Goal: Contribute content: Contribute content

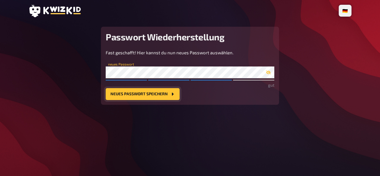
click at [117, 100] on button "Neues Passwort speichern" at bounding box center [143, 94] width 74 height 12
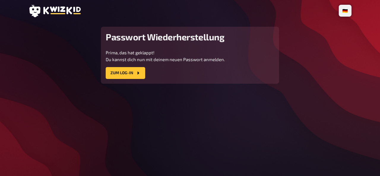
click at [67, 16] on icon at bounding box center [54, 11] width 52 height 12
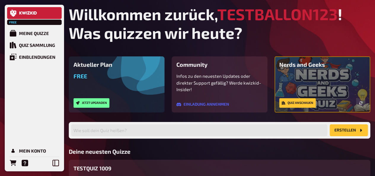
click at [247, 42] on h1 "Willkommen zurück, TESTBALLON123 ! Was quizzen wir [DATE]?" at bounding box center [220, 23] width 302 height 37
click at [101, 108] on button "Jetzt upgraden" at bounding box center [92, 102] width 36 height 9
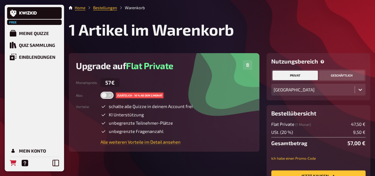
click at [344, 80] on button "geschäftlich" at bounding box center [341, 75] width 45 height 9
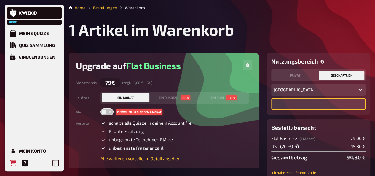
click at [289, 110] on input "text" at bounding box center [319, 104] width 94 height 12
paste input "DE 221437389"
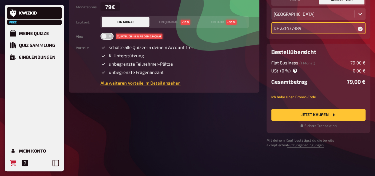
scroll to position [89, 0]
type input "DE 221437389"
click at [320, 121] on button "Jetzt Kaufen" at bounding box center [319, 115] width 94 height 12
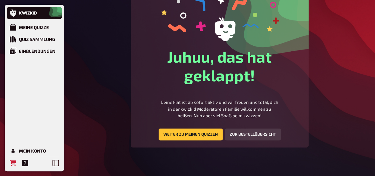
scroll to position [59, 0]
click at [206, 140] on link "Weiter zu meinen Quizzen" at bounding box center [191, 134] width 64 height 12
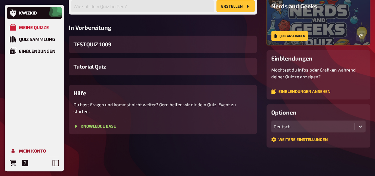
click at [33, 150] on div "Mein Konto" at bounding box center [32, 150] width 27 height 5
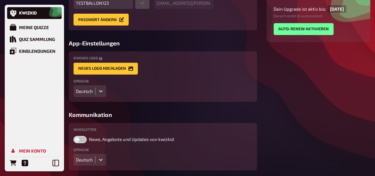
scroll to position [45, 0]
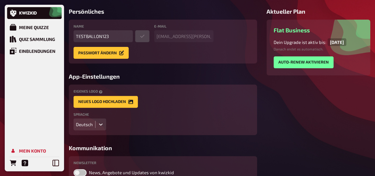
drag, startPoint x: 332, startPoint y: 73, endPoint x: 350, endPoint y: 73, distance: 17.8
click at [347, 46] on span "17.10.2025" at bounding box center [337, 42] width 19 height 8
click at [350, 68] on div "Dein Upgrade ist aktiv bis : 17.10.2025 Danach endet es automatisch. auto-renew…" at bounding box center [319, 53] width 90 height 30
click at [174, 91] on div "Persönliches Name TESTBALLON123 E-Mail edda.matuszak@80s80s.de Passwort ändern …" at bounding box center [163, 105] width 188 height 195
click at [27, 38] on div "Quiz Sammlung" at bounding box center [37, 38] width 36 height 5
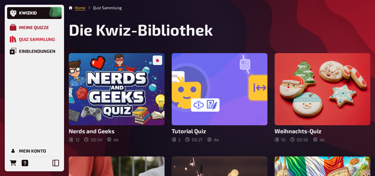
click at [15, 26] on icon "Meine Quizze" at bounding box center [13, 27] width 7 height 7
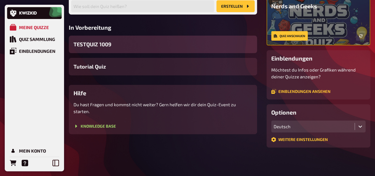
scroll to position [30, 0]
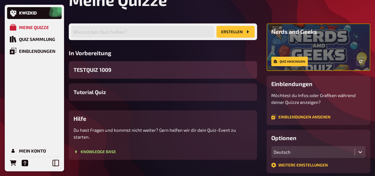
click at [130, 79] on div "TESTQUIZ 1009" at bounding box center [163, 70] width 188 height 18
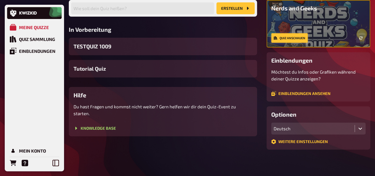
scroll to position [61, 0]
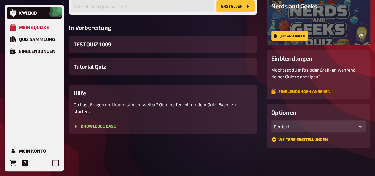
click at [324, 94] on link "Einblendungen ansehen" at bounding box center [301, 91] width 59 height 5
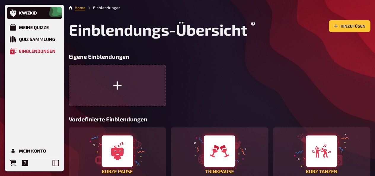
click at [114, 91] on icon "button" at bounding box center [117, 85] width 10 height 10
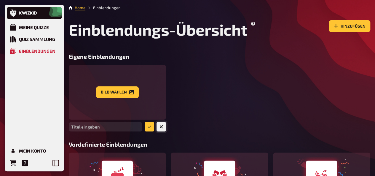
click at [164, 131] on button "button" at bounding box center [161, 126] width 9 height 9
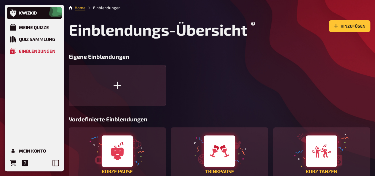
click at [219, 106] on div at bounding box center [220, 86] width 302 height 42
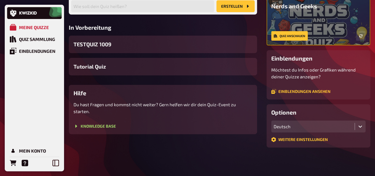
scroll to position [91, 0]
click at [318, 138] on link "Weitere Einstellungen" at bounding box center [300, 139] width 57 height 5
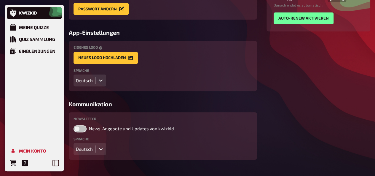
scroll to position [134, 0]
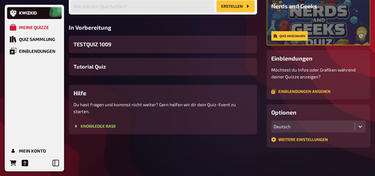
scroll to position [31, 0]
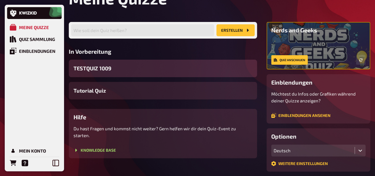
click at [104, 72] on span "TESTQUIZ 1009" at bounding box center [93, 68] width 38 height 8
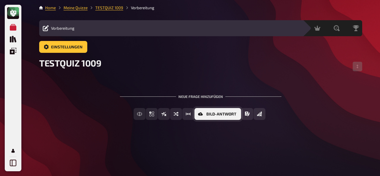
click at [210, 116] on span "Bild-Antwort" at bounding box center [221, 114] width 30 height 4
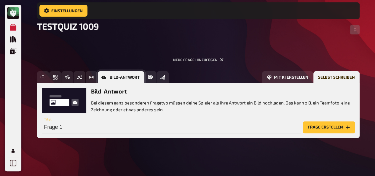
scroll to position [59, 0]
click at [93, 76] on icon "Schätzfrage" at bounding box center [91, 77] width 5 height 3
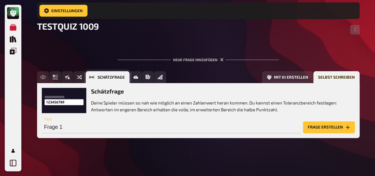
scroll to position [60, 0]
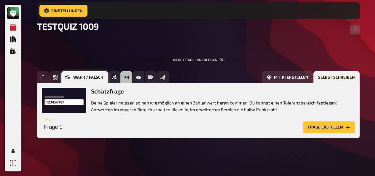
click at [66, 74] on button "Wahr / Falsch" at bounding box center [84, 77] width 47 height 12
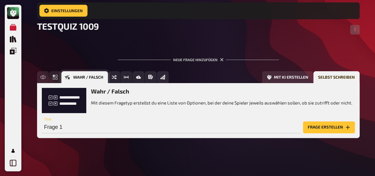
scroll to position [54, 0]
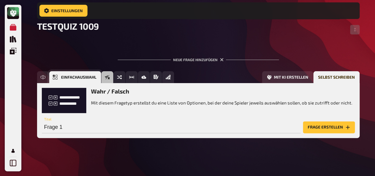
click at [56, 75] on icon "Einfachauswahl" at bounding box center [55, 77] width 5 height 5
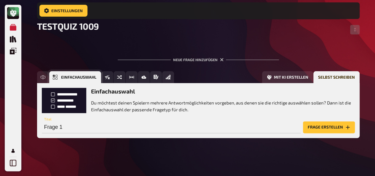
scroll to position [60, 0]
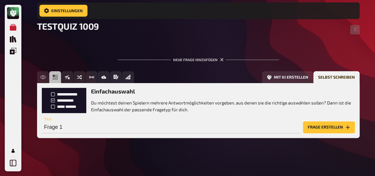
click at [339, 126] on button "Frage erstellen" at bounding box center [329, 127] width 52 height 12
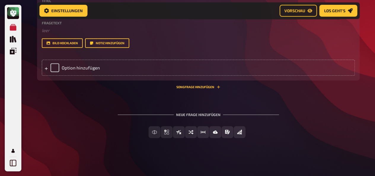
scroll to position [125, 0]
click at [208, 85] on button "Songfrage hinzufügen" at bounding box center [199, 87] width 44 height 4
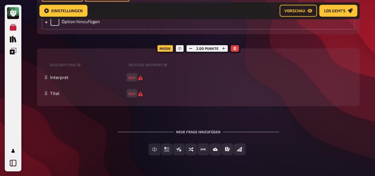
scroll to position [188, 0]
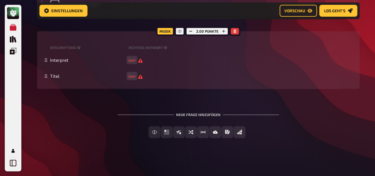
click at [165, 26] on div "Musik" at bounding box center [165, 30] width 18 height 9
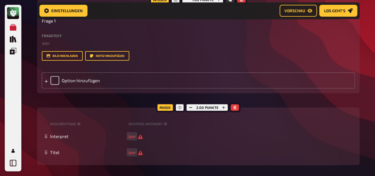
scroll to position [0, 0]
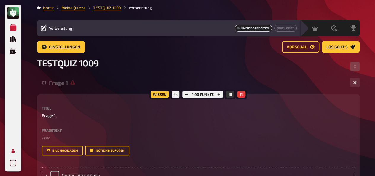
click at [12, 147] on link "Mein Konto" at bounding box center [13, 151] width 12 height 12
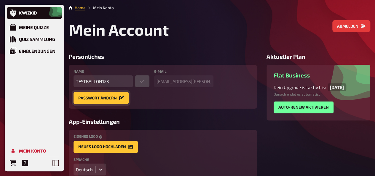
click at [98, 104] on button "Passwort ändern" at bounding box center [101, 98] width 55 height 12
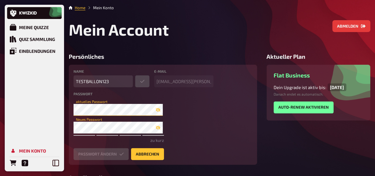
click at [64, 132] on div "Meine Quizze Quiz Sammlung Einblendungen Mein Konto Home Mein Konto Mein Accoun…" at bounding box center [187, 166] width 375 height 333
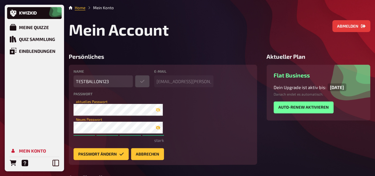
click at [156, 130] on icon "button" at bounding box center [158, 128] width 5 height 4
click at [70, 150] on div "Name TESTBALLON123 E-Mail edda.matuszak@80s80s.de Passwort edda.matuszak@80s80s…" at bounding box center [163, 115] width 188 height 100
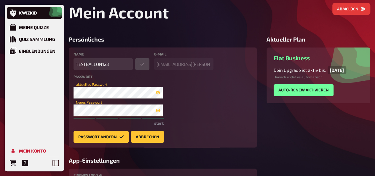
scroll to position [30, 0]
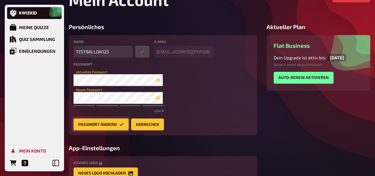
click at [109, 130] on button "Passwort ändern" at bounding box center [101, 124] width 55 height 12
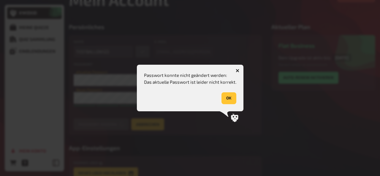
click at [228, 95] on button "OK" at bounding box center [228, 98] width 15 height 12
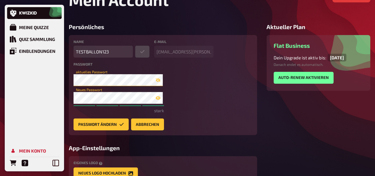
click at [50, 102] on div "Meine Quizze Quiz Sammlung Einblendungen Mein Konto Home Mein Konto Mein Accoun…" at bounding box center [187, 136] width 375 height 333
click at [89, 130] on button "Passwort ändern" at bounding box center [101, 124] width 55 height 12
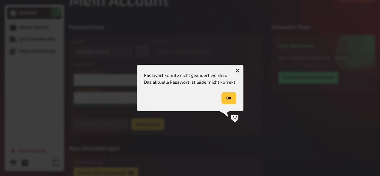
click at [228, 94] on button "OK" at bounding box center [228, 98] width 15 height 12
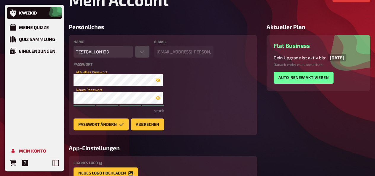
click at [159, 82] on icon "button" at bounding box center [158, 80] width 5 height 5
click at [114, 130] on button "Passwort ändern" at bounding box center [101, 124] width 55 height 12
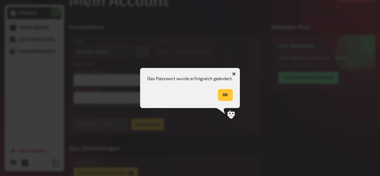
click at [228, 97] on button "OK" at bounding box center [225, 95] width 15 height 12
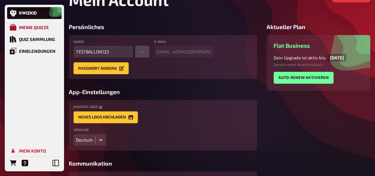
click at [37, 28] on div "Meine Quizze" at bounding box center [34, 27] width 30 height 5
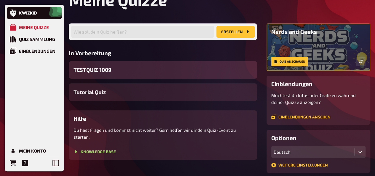
click at [109, 74] on span "TESTQUIZ 1009" at bounding box center [93, 70] width 38 height 8
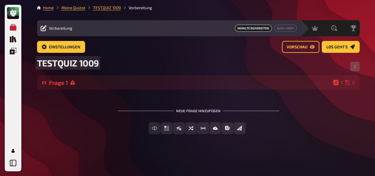
click at [97, 68] on span "TESTQUIZ 1009" at bounding box center [68, 63] width 62 height 11
click at [103, 68] on span "TESTQUIZ Livestream" at bounding box center [81, 63] width 88 height 11
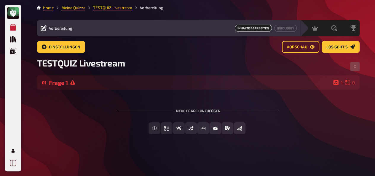
click at [146, 75] on div "TESTQUIZ Livestream" at bounding box center [198, 67] width 323 height 18
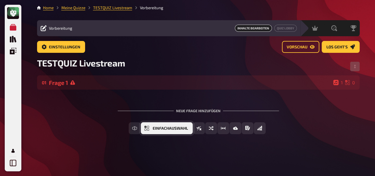
click at [153, 134] on button "Einfachauswahl" at bounding box center [167, 128] width 52 height 12
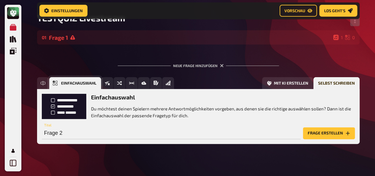
scroll to position [69, 0]
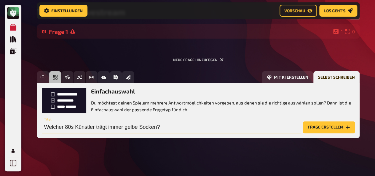
type input "Welcher 80s Künstler trägt immer gelbe Socken?"
click at [321, 133] on button "Frage erstellen" at bounding box center [329, 127] width 52 height 12
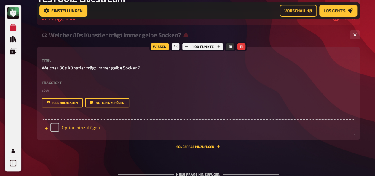
click at [66, 135] on div "Option hinzufügen" at bounding box center [198, 127] width 313 height 16
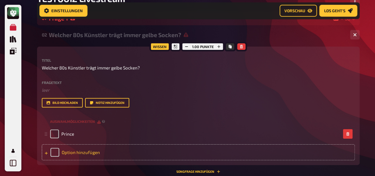
click at [80, 160] on div "Option hinzufügen" at bounding box center [198, 152] width 313 height 16
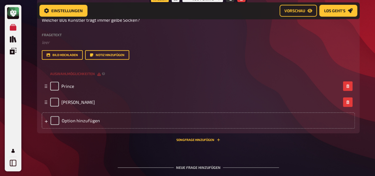
scroll to position [128, 0]
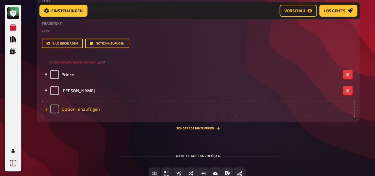
click at [74, 117] on div "Option hinzufügen" at bounding box center [198, 109] width 313 height 16
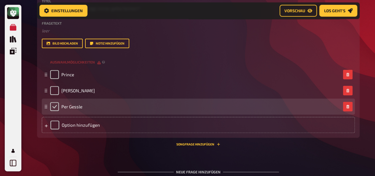
click at [55, 111] on input "checkbox" at bounding box center [54, 106] width 9 height 9
checkbox input "true"
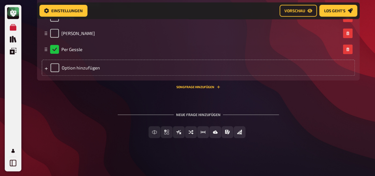
scroll to position [199, 0]
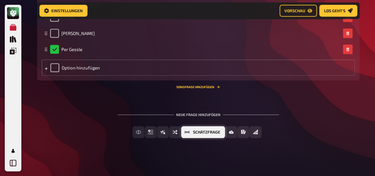
click at [196, 134] on button "Schätzfrage" at bounding box center [203, 132] width 44 height 12
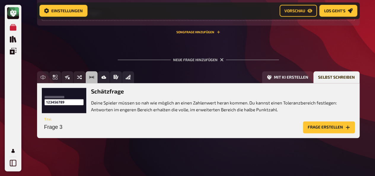
scroll to position [259, 0]
click at [72, 124] on input "Frage 3" at bounding box center [171, 127] width 259 height 12
type input "I"
type input "i"
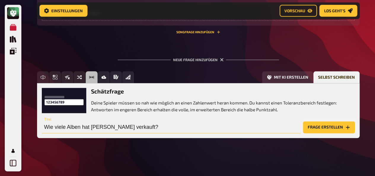
type input "Wie viele Alben hat Michael Jackson verkauft?"
click at [323, 129] on button "Frage erstellen" at bounding box center [329, 127] width 52 height 12
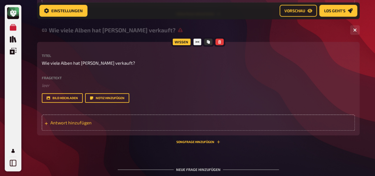
click at [80, 125] on span "Antwort hinzufügen" at bounding box center [96, 122] width 92 height 5
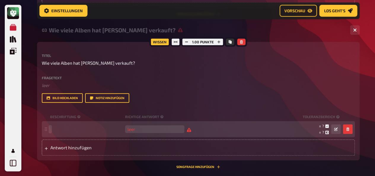
click at [77, 132] on span at bounding box center [86, 128] width 73 height 5
click at [146, 133] on input "number" at bounding box center [154, 129] width 59 height 8
click at [139, 133] on input "number" at bounding box center [154, 129] width 59 height 8
click at [130, 133] on input "2066780" at bounding box center [154, 129] width 59 height 8
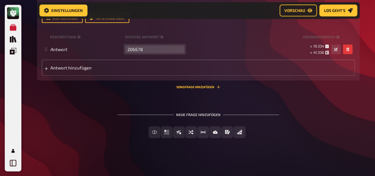
scroll to position [348, 0]
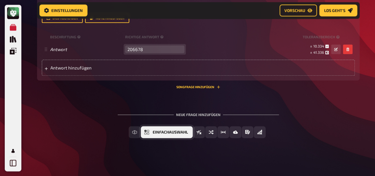
type input "206678"
click at [154, 134] on span "Einfachauswahl" at bounding box center [170, 132] width 35 height 4
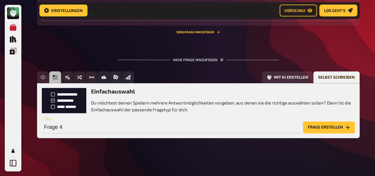
scroll to position [413, 0]
click at [70, 129] on input "Frage 4" at bounding box center [171, 127] width 259 height 12
type input "Wer hat den Song "blabliblblub" gesungen?"
click at [327, 127] on button "Frage erstellen" at bounding box center [329, 127] width 52 height 12
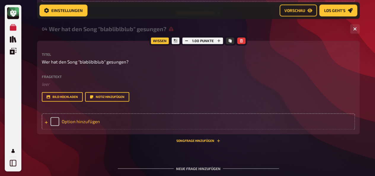
click at [89, 129] on div "Option hinzufügen" at bounding box center [198, 121] width 313 height 16
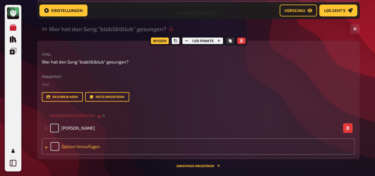
click at [94, 154] on div "Option hinzufügen" at bounding box center [198, 146] width 313 height 16
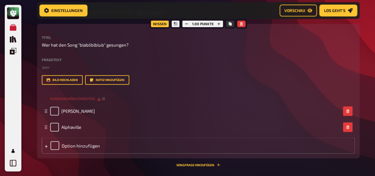
scroll to position [442, 0]
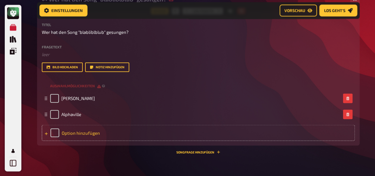
click at [85, 141] on div "Option hinzufügen" at bounding box center [198, 133] width 313 height 16
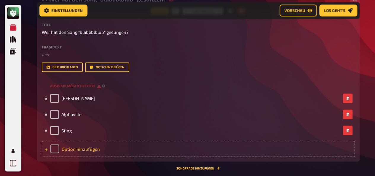
click at [85, 157] on div "Option hinzufügen" at bounding box center [198, 149] width 313 height 16
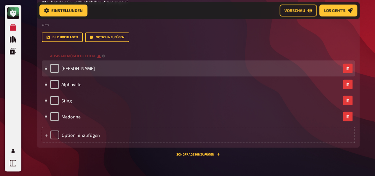
scroll to position [502, 0]
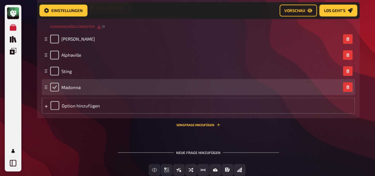
click at [53, 91] on input "checkbox" at bounding box center [54, 86] width 9 height 9
checkbox input "true"
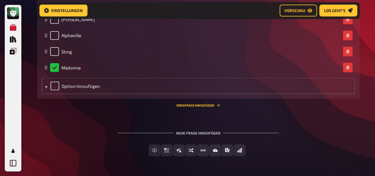
scroll to position [553, 0]
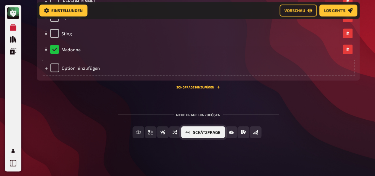
click at [201, 134] on button "Schätzfrage" at bounding box center [203, 132] width 44 height 12
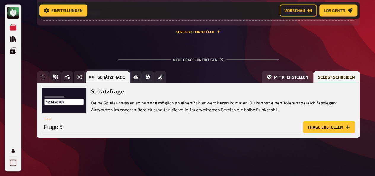
scroll to position [614, 0]
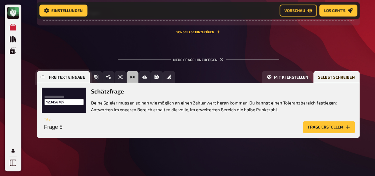
click at [44, 75] on icon "Freitext Eingabe" at bounding box center [43, 77] width 5 height 5
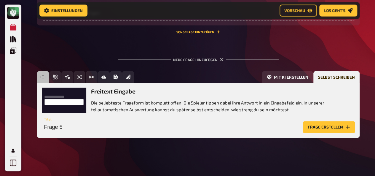
click at [97, 123] on input "Frage 5" at bounding box center [171, 127] width 259 height 12
click at [93, 123] on input "Frage 5" at bounding box center [171, 127] width 259 height 12
type input "Wie heißt die Tochter von Phil Collins?"
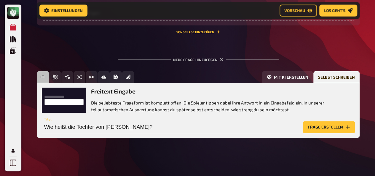
click at [331, 125] on button "Frage erstellen" at bounding box center [329, 127] width 52 height 12
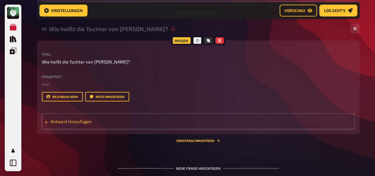
click at [101, 124] on span "Antwort hinzufügen" at bounding box center [96, 121] width 92 height 5
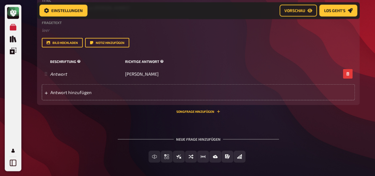
scroll to position [673, 0]
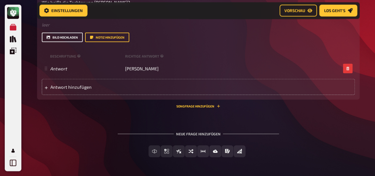
click at [66, 42] on button "Bild hochladen" at bounding box center [62, 37] width 41 height 9
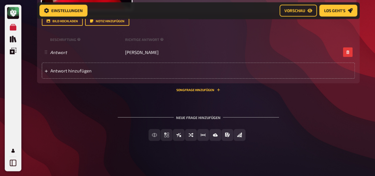
scroll to position [821, 0]
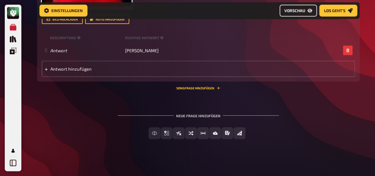
click at [295, 13] on link "Vorschau" at bounding box center [298, 11] width 37 height 12
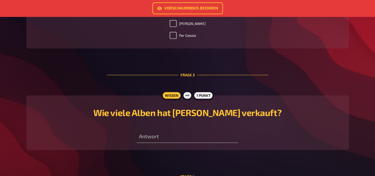
scroll to position [356, 0]
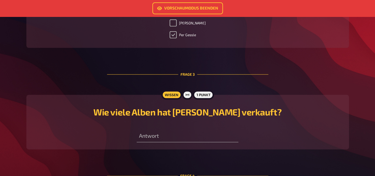
click at [176, 38] on input "Per Gessle" at bounding box center [173, 34] width 7 height 7
checkbox input "false"
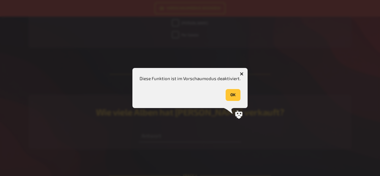
click at [237, 94] on button "OK" at bounding box center [233, 95] width 15 height 12
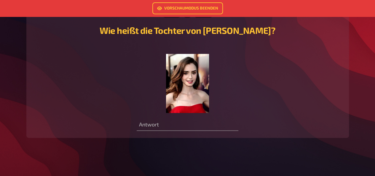
scroll to position [759, 0]
click at [155, 121] on input "text" at bounding box center [188, 125] width 102 height 12
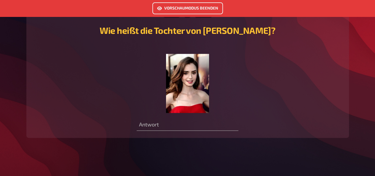
click at [177, 9] on link "Vorschaumodus beenden" at bounding box center [188, 8] width 71 height 12
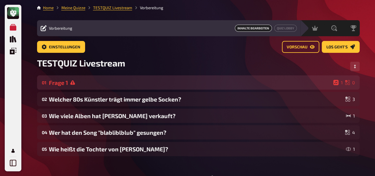
click at [346, 85] on icon at bounding box center [347, 82] width 5 height 5
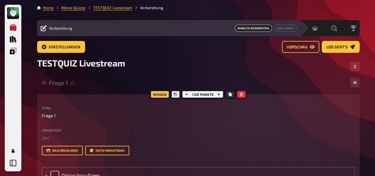
click at [240, 96] on icon "button" at bounding box center [241, 95] width 3 height 4
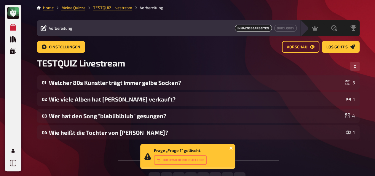
click at [231, 146] on icon "close" at bounding box center [231, 148] width 4 height 5
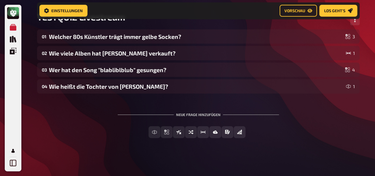
scroll to position [34, 0]
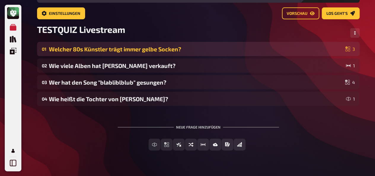
click at [347, 51] on icon at bounding box center [348, 49] width 5 height 5
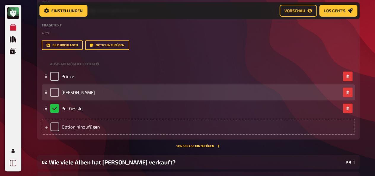
scroll to position [68, 0]
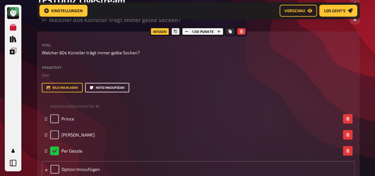
click at [111, 92] on button "Notiz hinzufügen" at bounding box center [107, 87] width 44 height 9
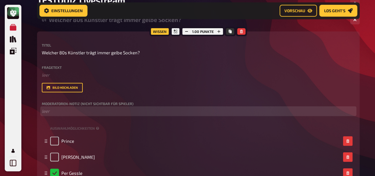
click at [101, 115] on p "﻿ leer" at bounding box center [198, 111] width 313 height 7
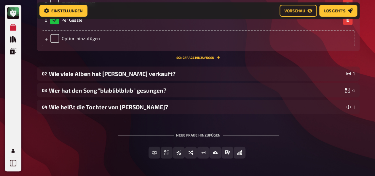
scroll to position [246, 0]
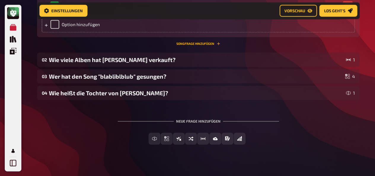
click at [200, 45] on button "Songfrage hinzufügen" at bounding box center [199, 44] width 44 height 4
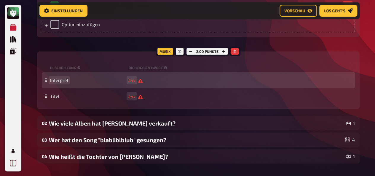
click at [72, 83] on span "Interpret" at bounding box center [88, 79] width 76 height 5
drag, startPoint x: 67, startPoint y: 89, endPoint x: 45, endPoint y: 89, distance: 22.3
click at [45, 88] on div "Interpret leer" at bounding box center [198, 80] width 313 height 16
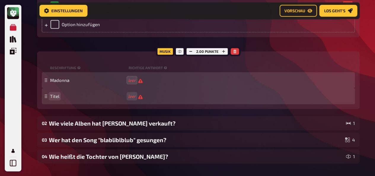
click at [53, 99] on span "Titel" at bounding box center [54, 95] width 9 height 5
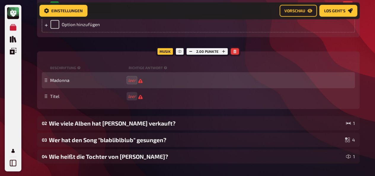
click at [233, 53] on icon "button" at bounding box center [235, 52] width 4 height 4
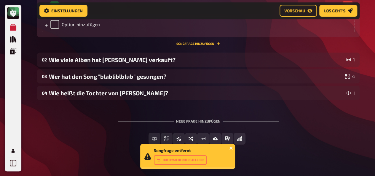
click at [232, 146] on icon "close" at bounding box center [231, 148] width 4 height 5
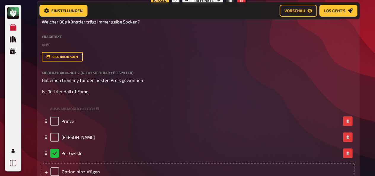
scroll to position [64, 0]
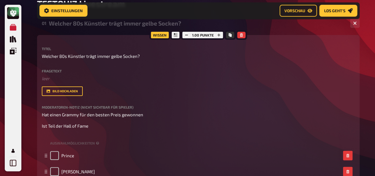
click at [273, 30] on div "01 Welcher 80s Künstler trägt immer gelbe Socken? 3" at bounding box center [198, 23] width 323 height 14
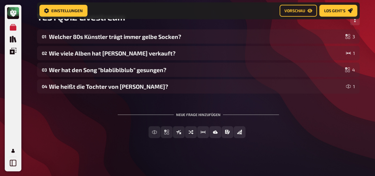
scroll to position [0, 0]
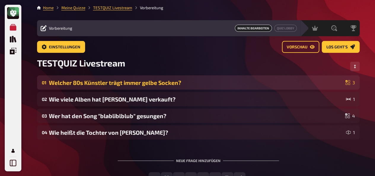
click at [164, 86] on div "Welcher 80s Künstler trägt immer gelbe Socken?" at bounding box center [196, 82] width 294 height 7
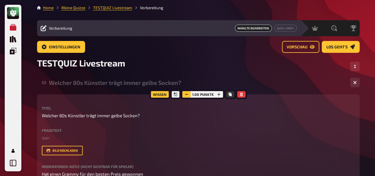
click at [185, 96] on icon "button" at bounding box center [187, 95] width 4 height 4
click at [221, 98] on button "button" at bounding box center [219, 94] width 8 height 7
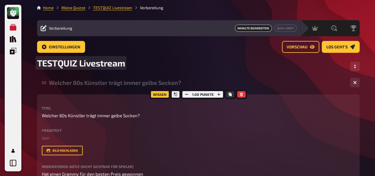
click at [215, 75] on div "TESTQUIZ Livestream" at bounding box center [198, 67] width 323 height 18
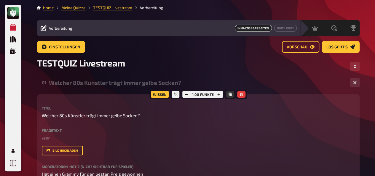
click at [325, 75] on div "TESTQUIZ Livestream" at bounding box center [198, 67] width 323 height 18
click at [354, 87] on button "button" at bounding box center [354, 82] width 9 height 9
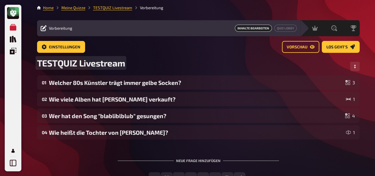
click at [211, 59] on div "TESTQUIZ Livestream" at bounding box center [198, 67] width 323 height 18
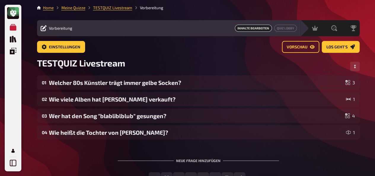
click at [211, 59] on div "TESTQUIZ Livestream" at bounding box center [198, 67] width 323 height 18
click at [227, 66] on div "TESTQUIZ Livestream" at bounding box center [198, 67] width 323 height 18
